Goal: Obtain resource: Download file/media

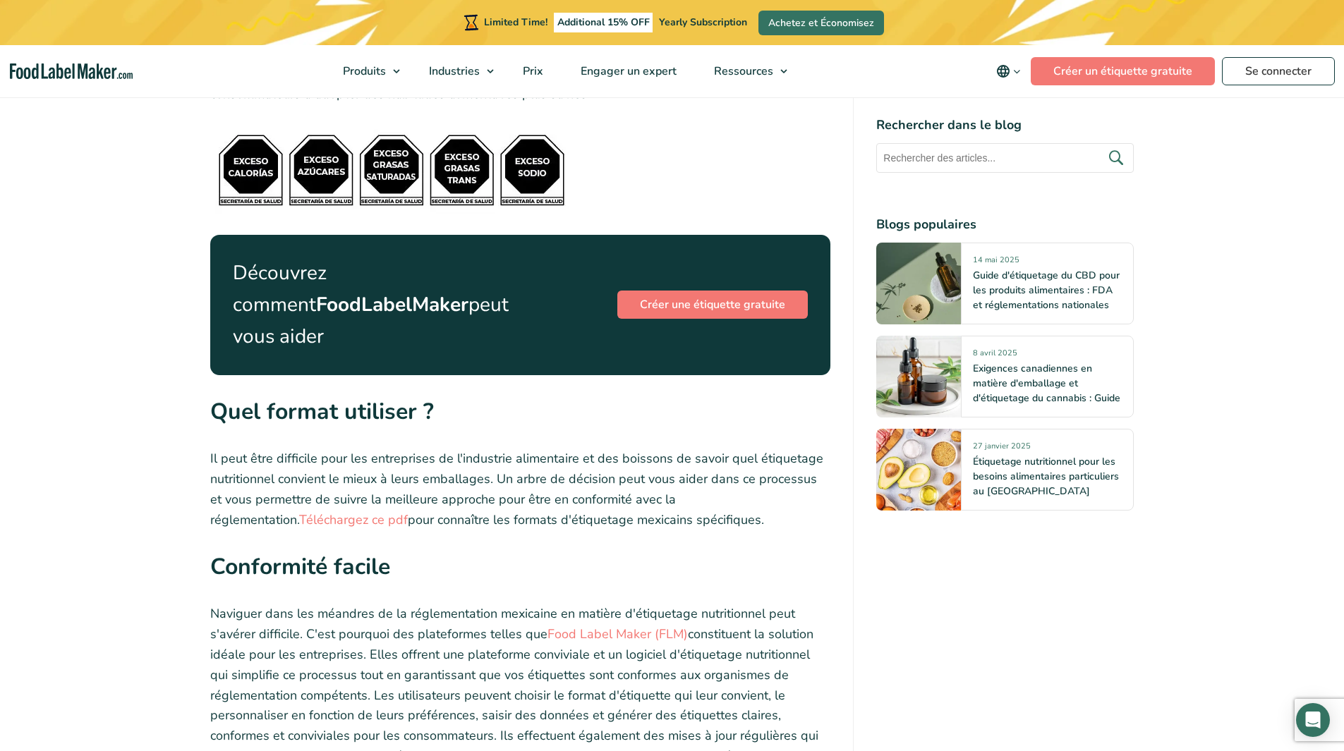
scroll to position [5873, 0]
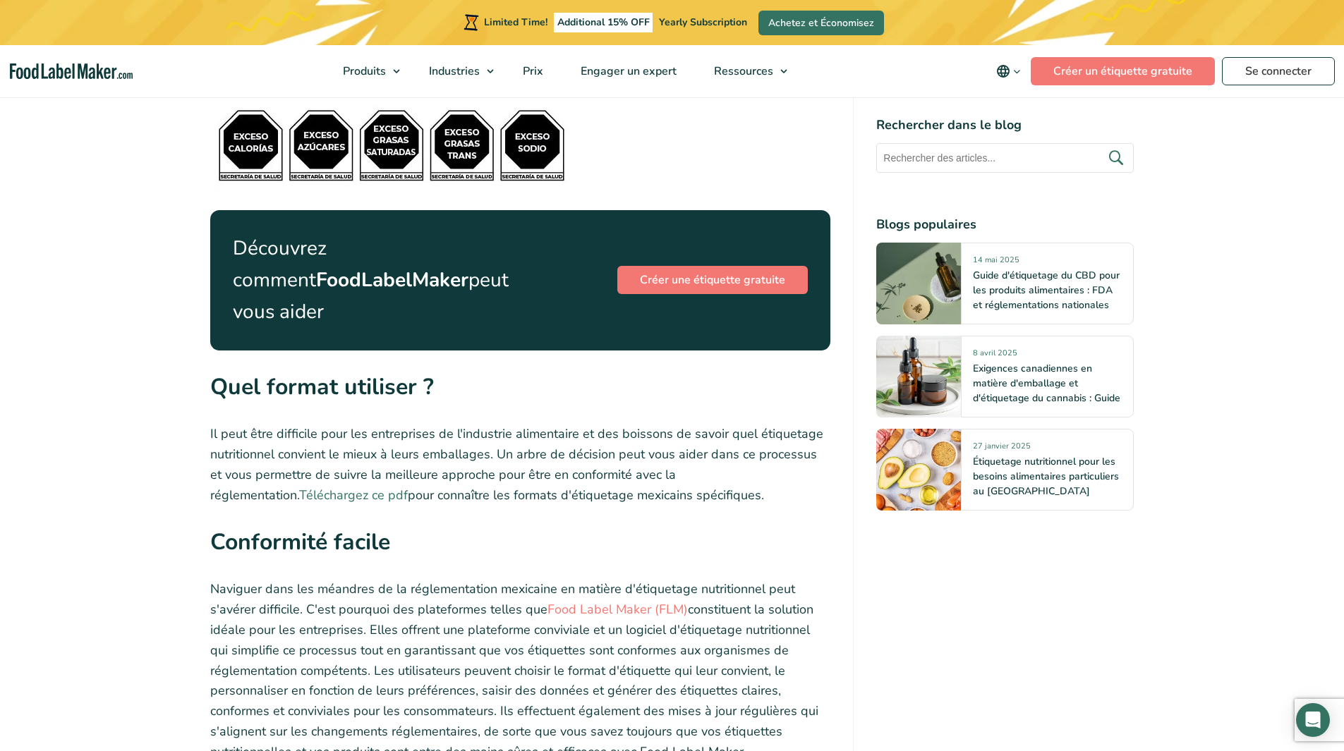
click at [408, 487] on link "Téléchargez ce pdf" at bounding box center [353, 495] width 109 height 17
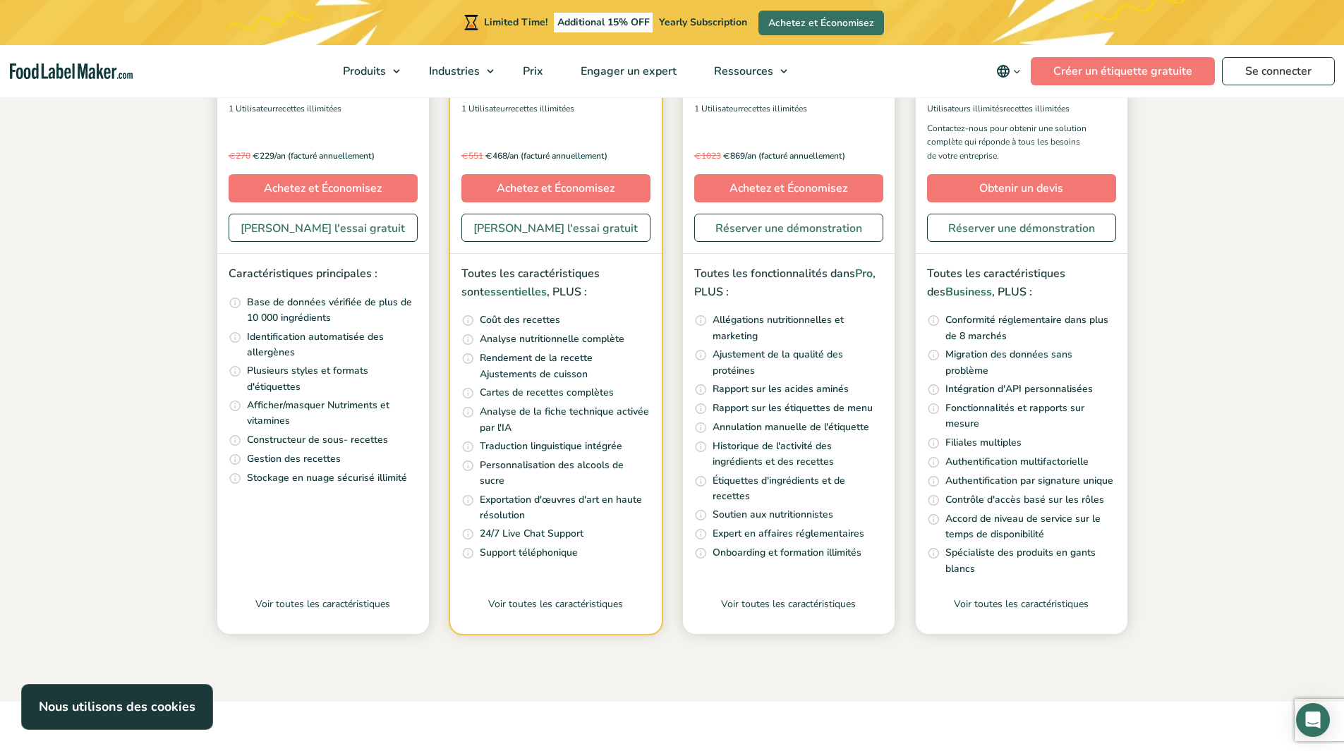
scroll to position [370, 0]
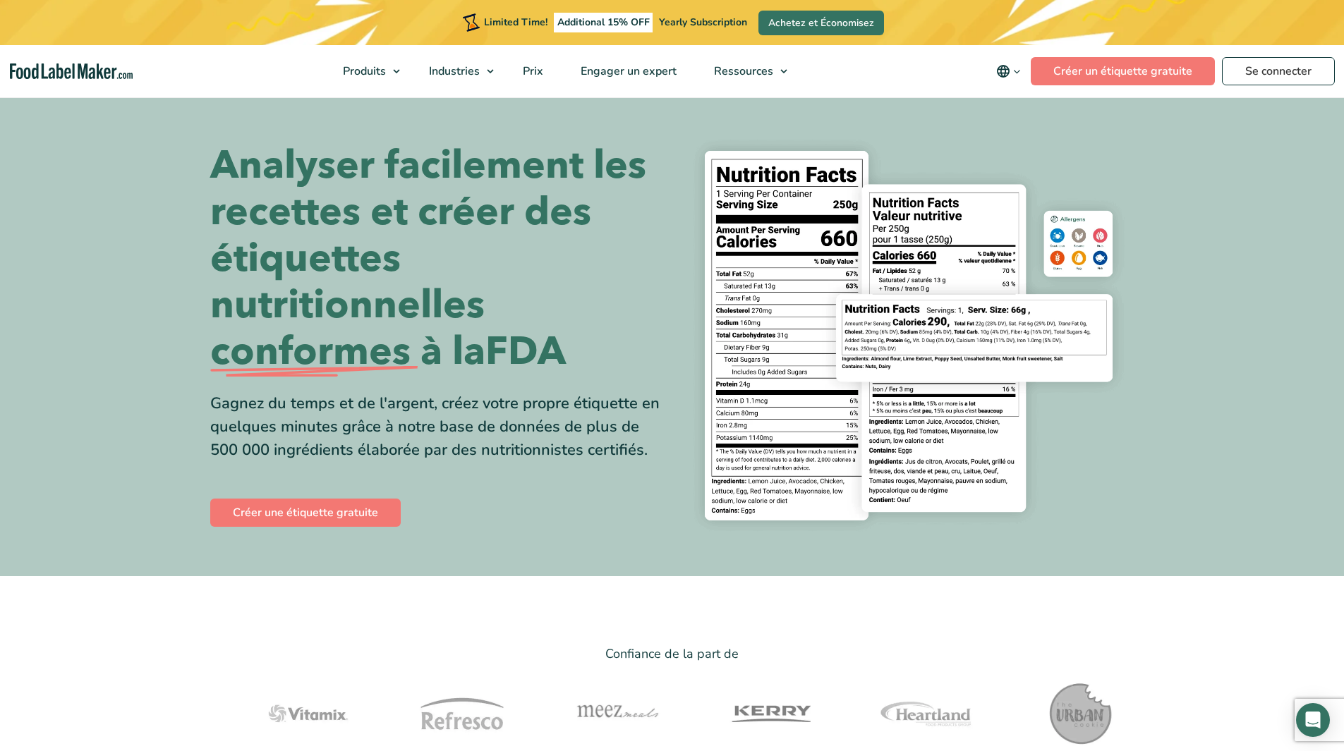
scroll to position [513, 0]
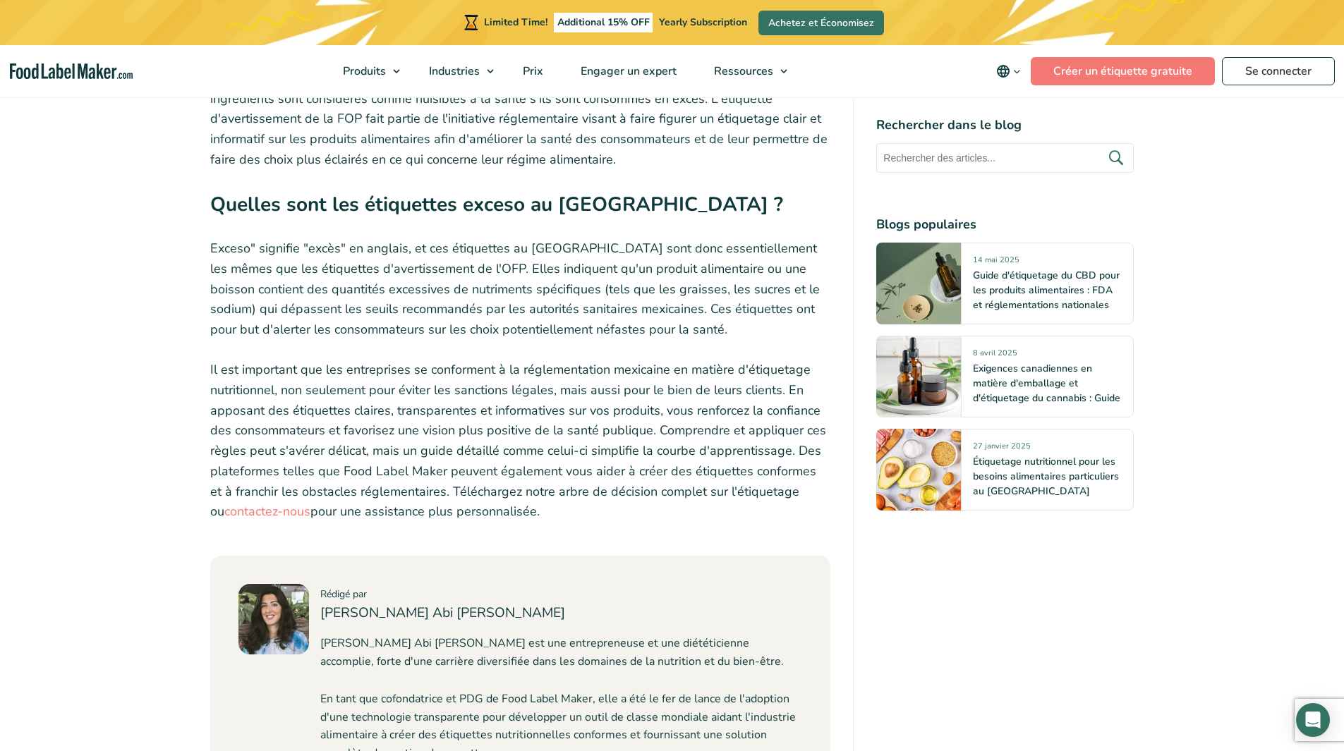
scroll to position [6931, 0]
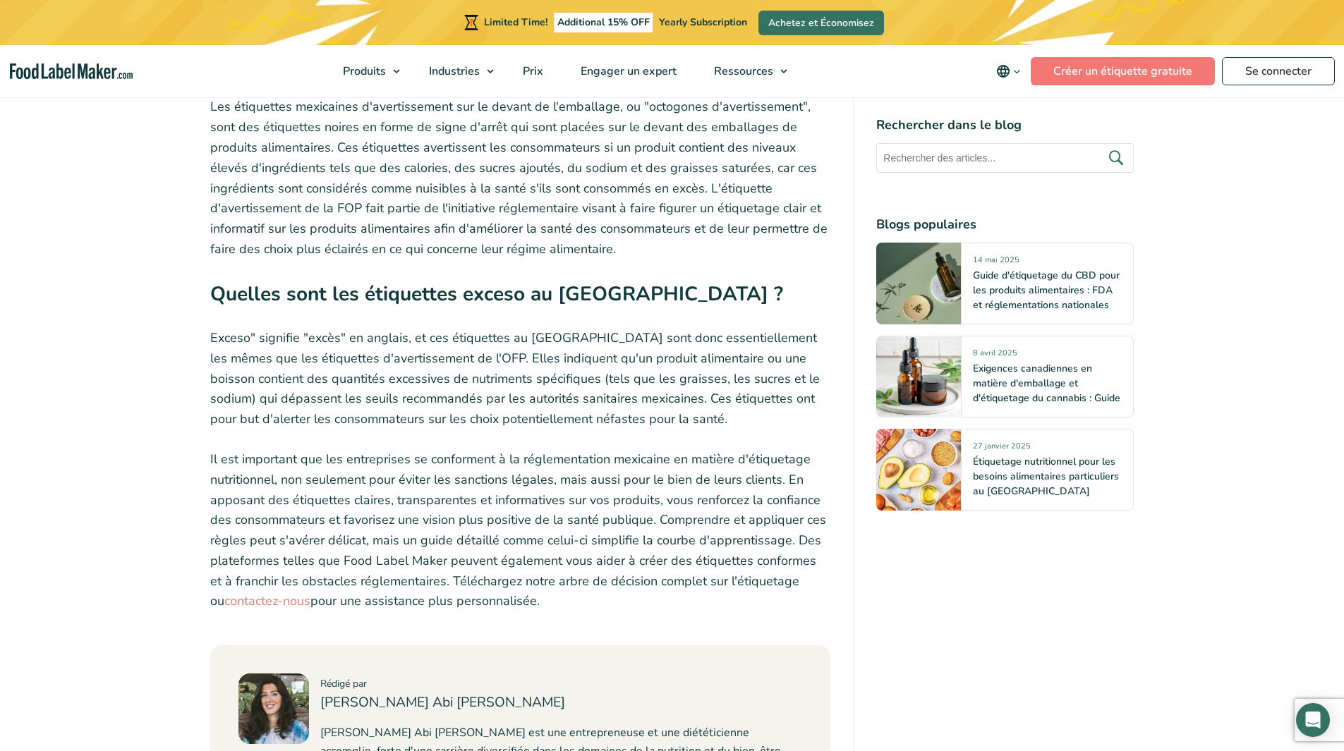
drag, startPoint x: 458, startPoint y: 348, endPoint x: 425, endPoint y: 310, distance: 50.5
click at [425, 328] on p "Exceso" signifie "excès" en anglais, et ces étiquettes au [GEOGRAPHIC_DATA] son…" at bounding box center [520, 379] width 621 height 102
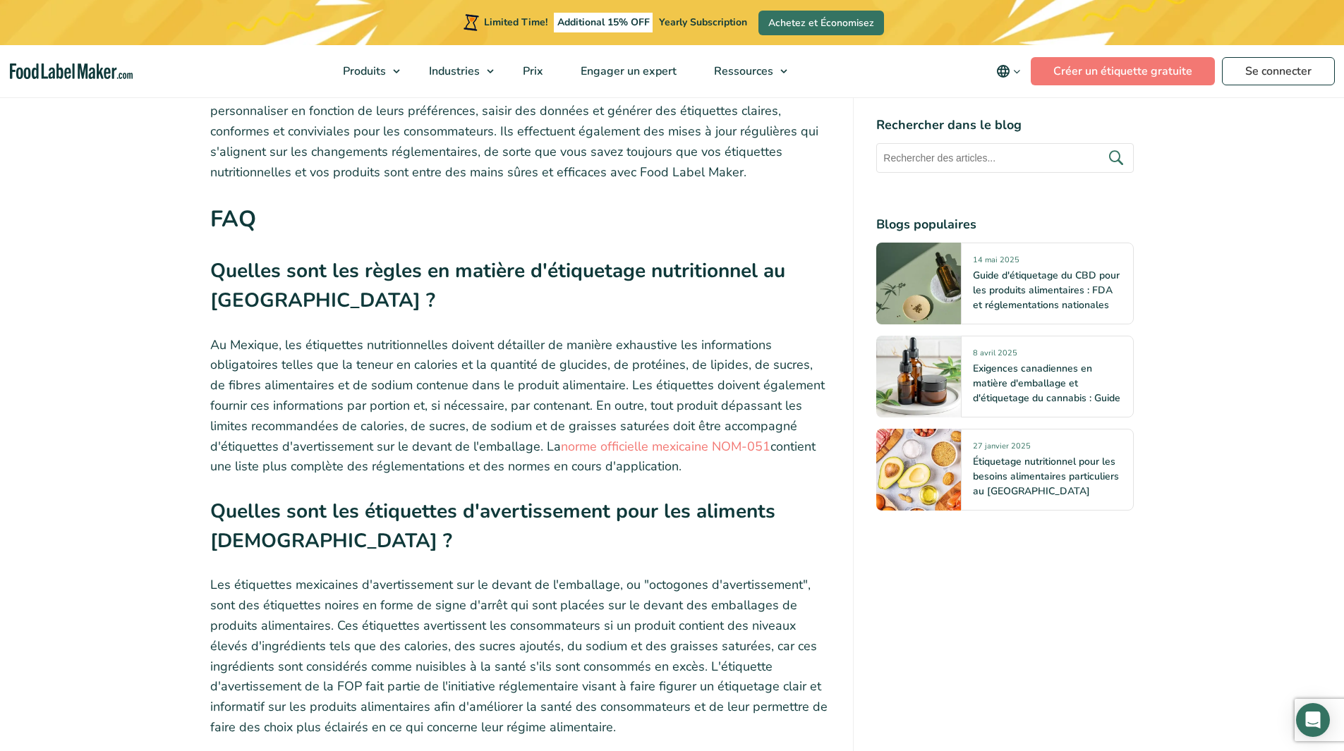
scroll to position [6437, 0]
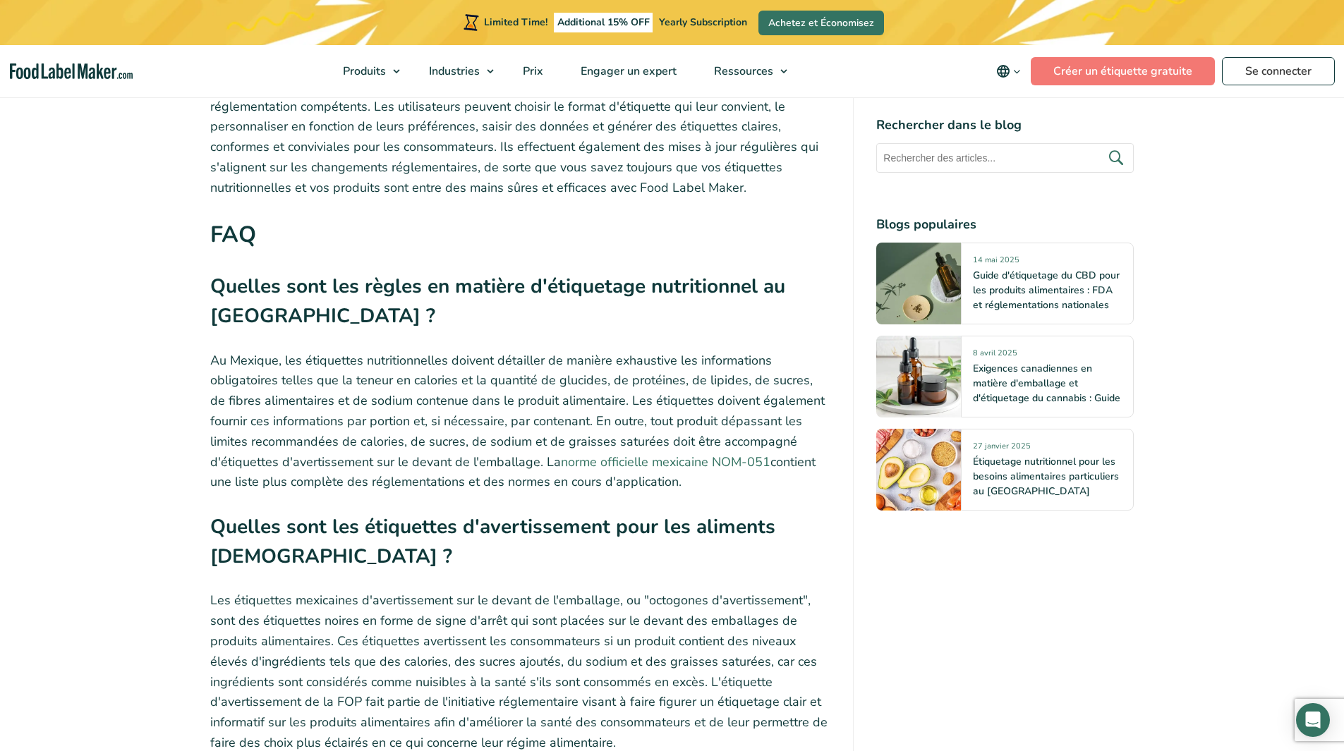
click at [733, 453] on link "norme officielle mexicaine NOM-051" at bounding box center [665, 461] width 209 height 17
